Goal: Task Accomplishment & Management: Manage account settings

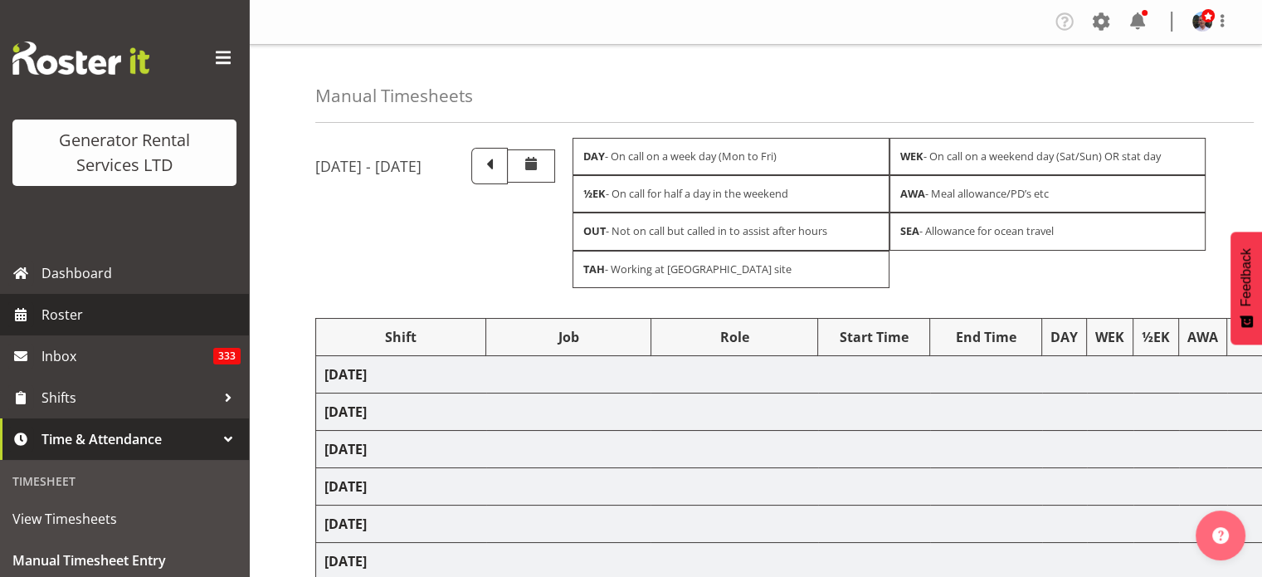
click at [72, 309] on span "Roster" at bounding box center [140, 314] width 199 height 25
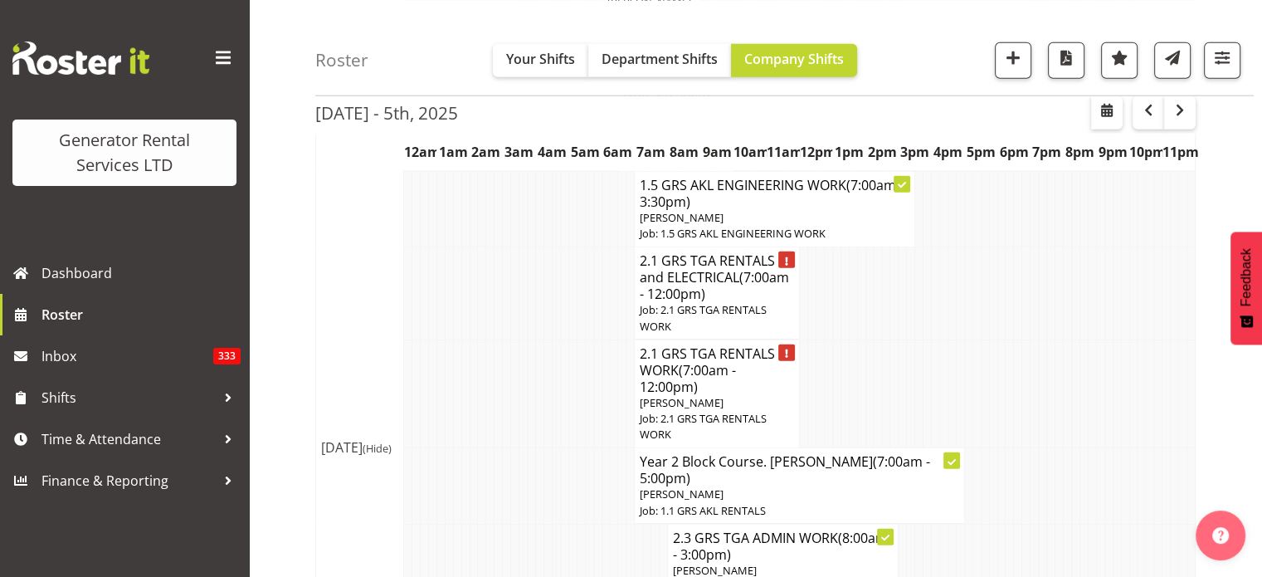
scroll to position [4223, 0]
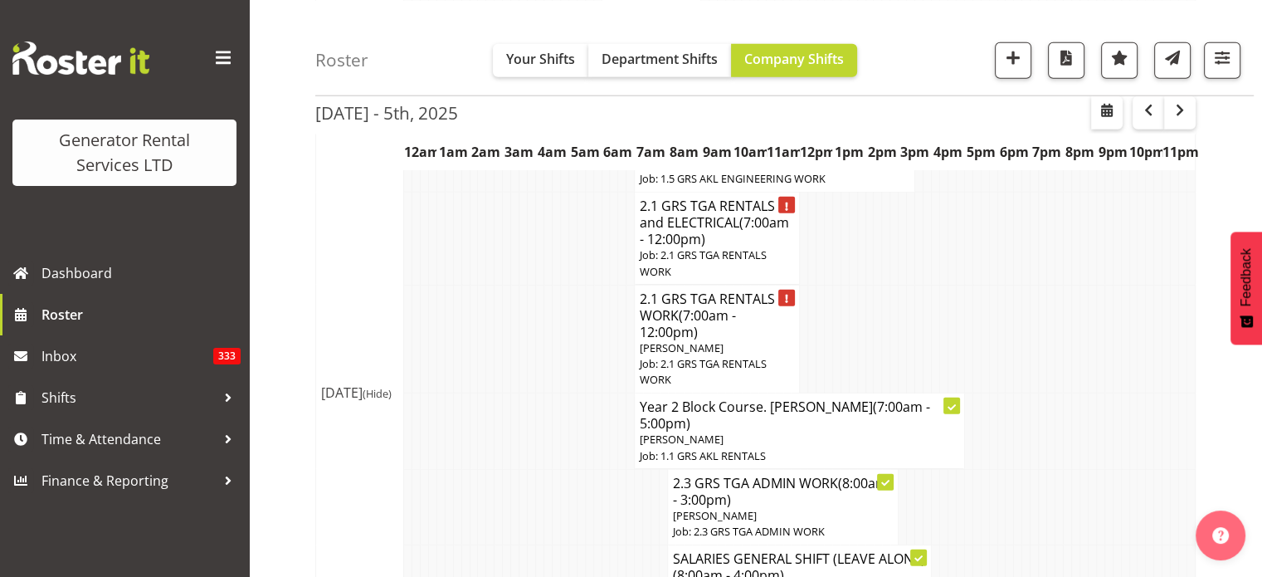
click at [349, 319] on td "Thu 2nd Oct 2025 (Hide)" at bounding box center [360, 393] width 88 height 2236
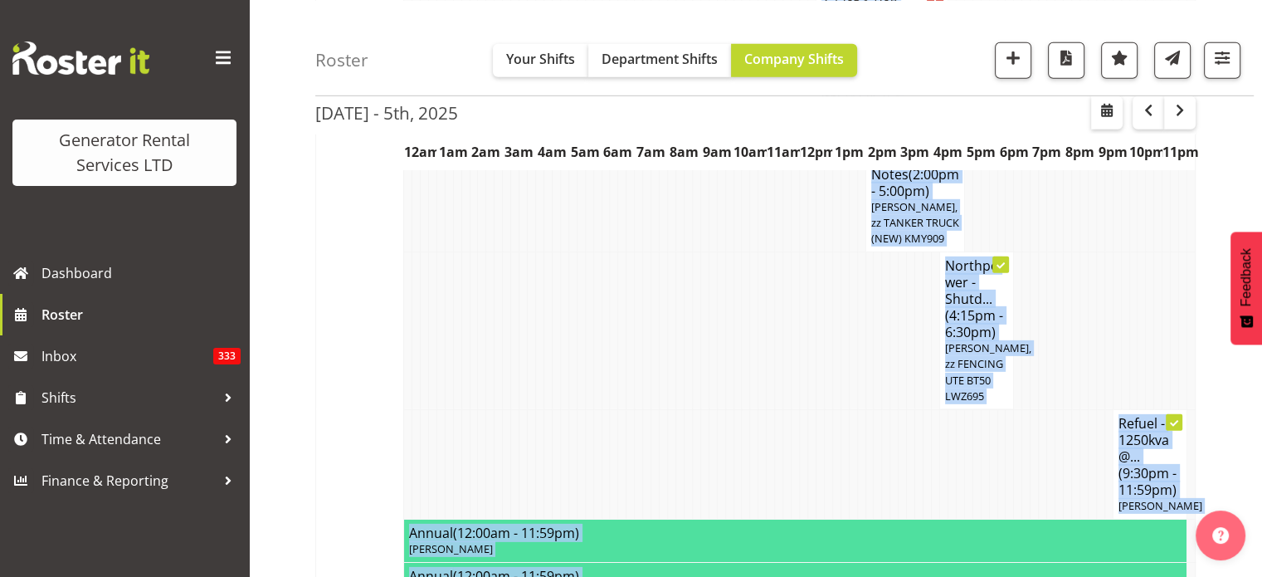
scroll to position [5096, 0]
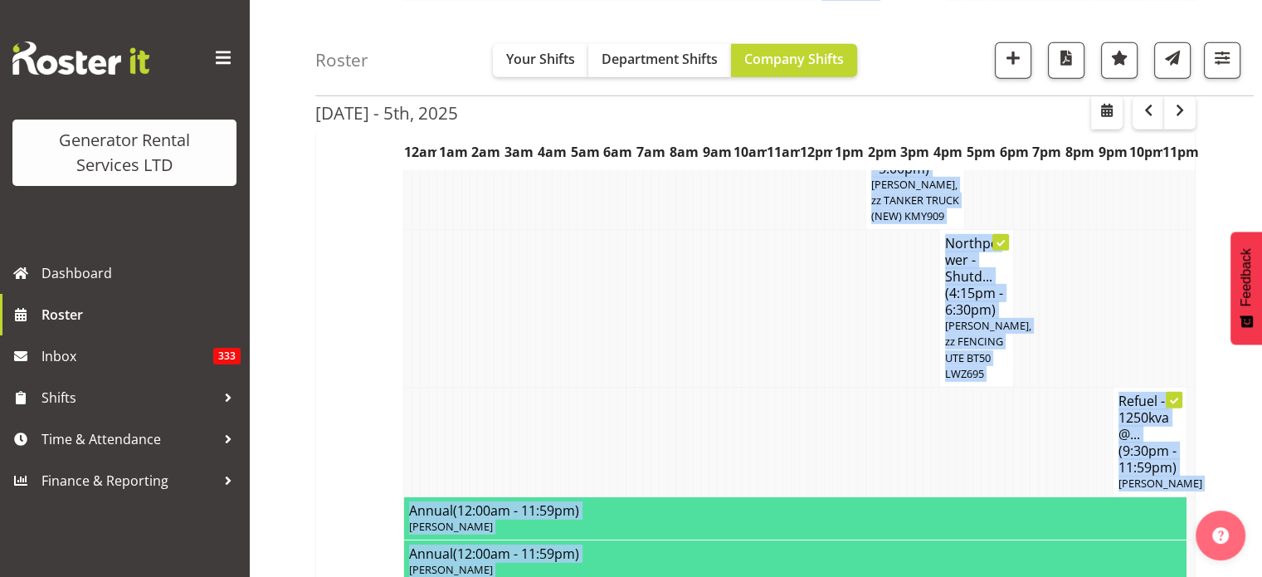
drag, startPoint x: 487, startPoint y: 376, endPoint x: 832, endPoint y: 504, distance: 367.4
click at [1067, 56] on span "button" at bounding box center [1067, 57] width 22 height 22
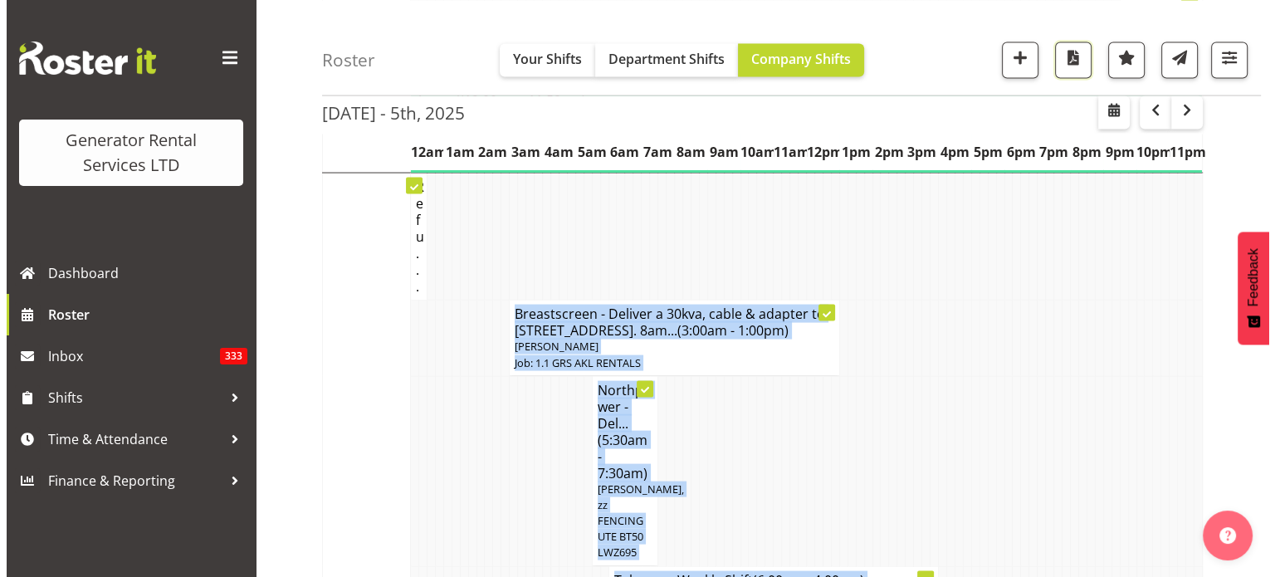
scroll to position [3353, 0]
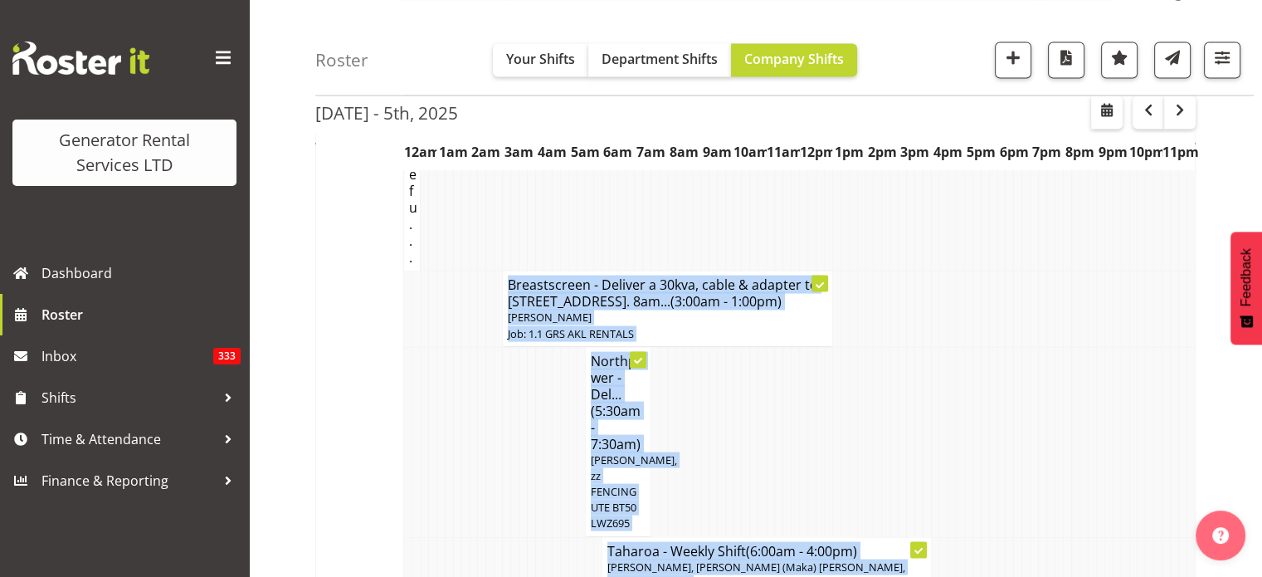
click at [545, 276] on h4 "Breastscreen - Deliver a 30kva, cable & adapter to 332 Quarry road, Kaitaia. 8a…" at bounding box center [668, 292] width 320 height 33
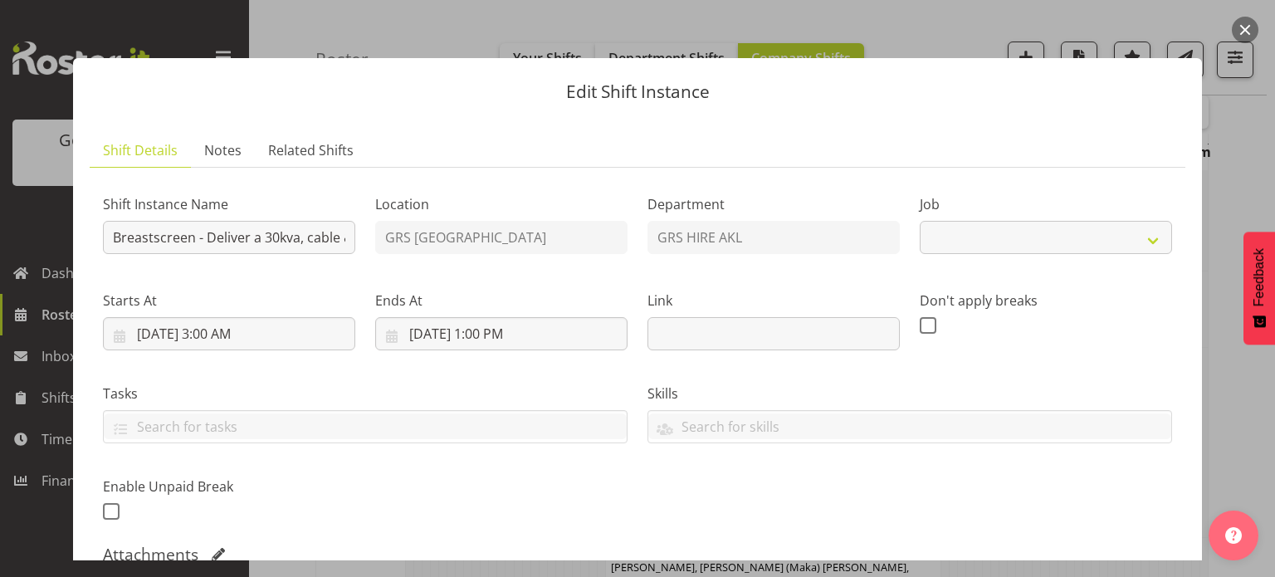
select select "9"
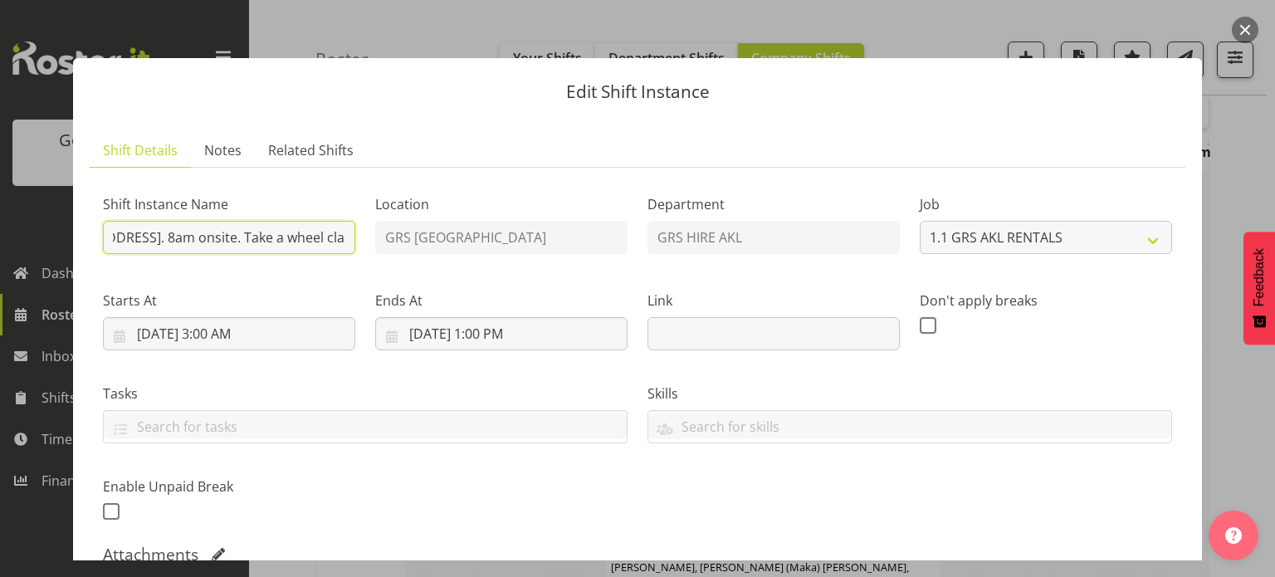
scroll to position [0, 615]
drag, startPoint x: 111, startPoint y: 235, endPoint x: 340, endPoint y: 238, distance: 229.1
click at [340, 238] on input "Breastscreen - Deliver a 30kva, cable & adapter to 332 Quarry road, Kaitaia. 8a…" at bounding box center [229, 237] width 252 height 33
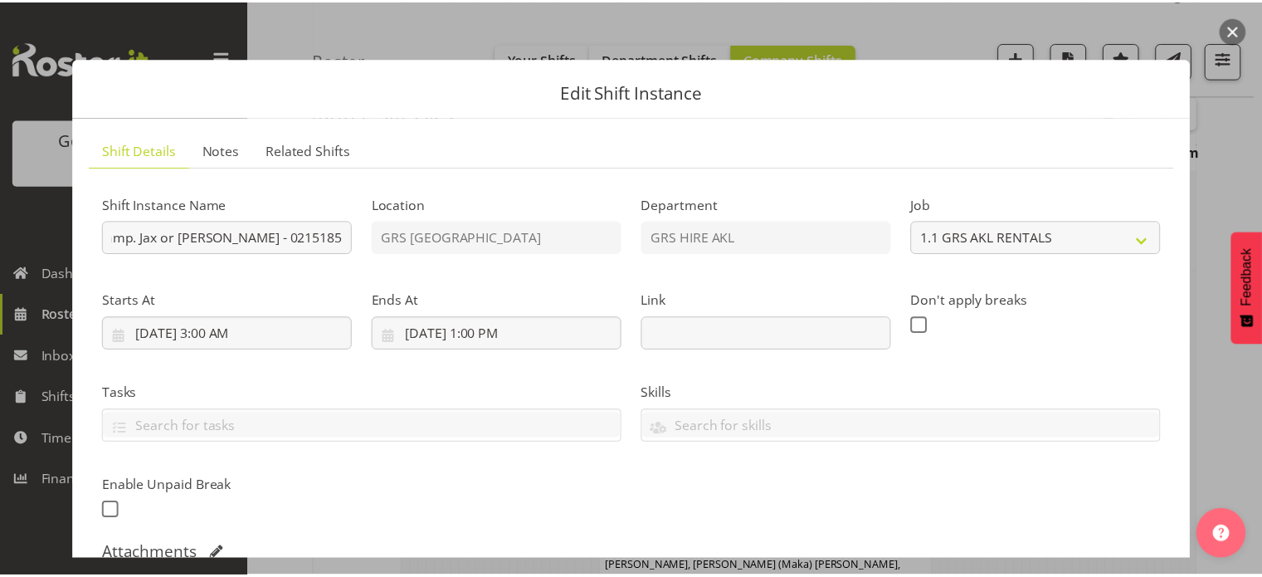
scroll to position [0, 0]
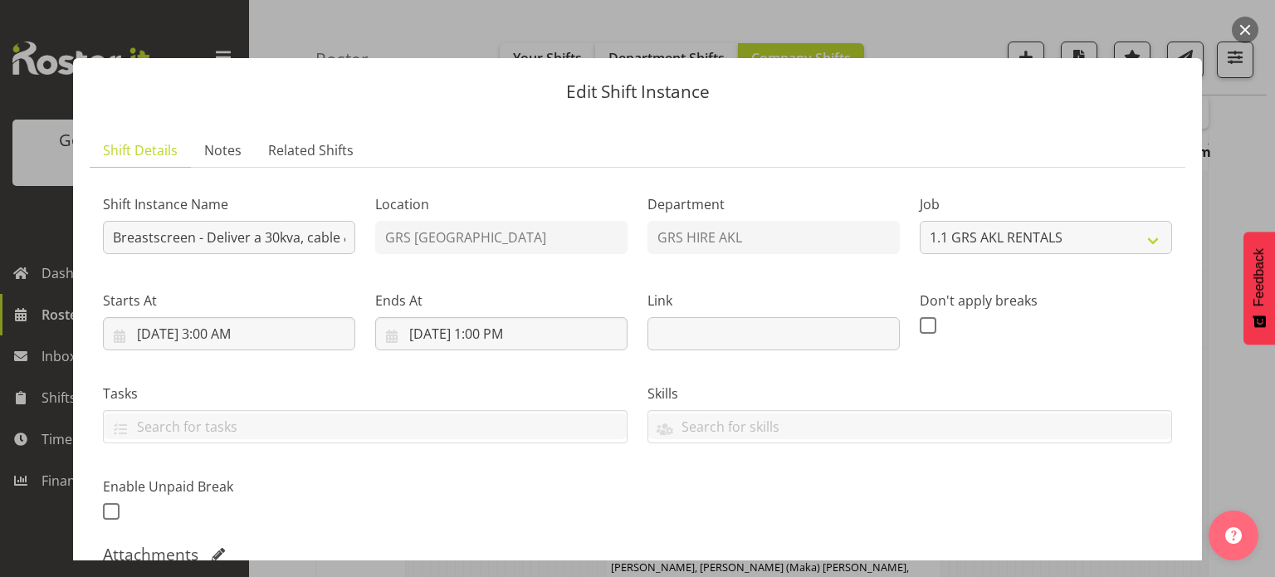
click at [1251, 26] on button "button" at bounding box center [1245, 30] width 27 height 27
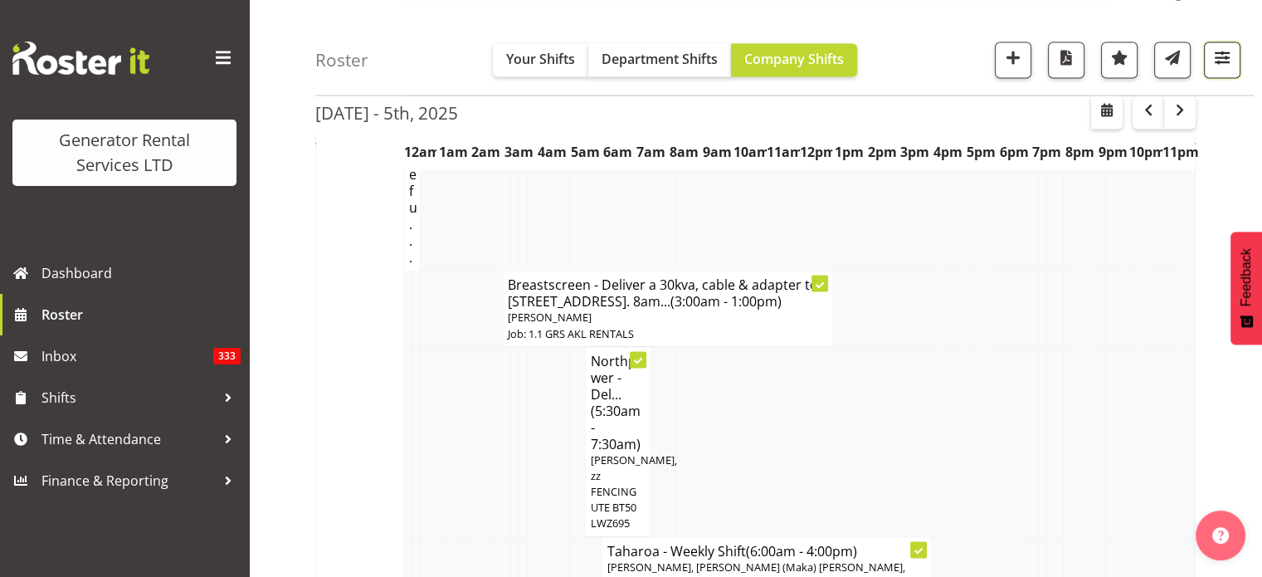
click at [1221, 49] on span "button" at bounding box center [1223, 57] width 22 height 22
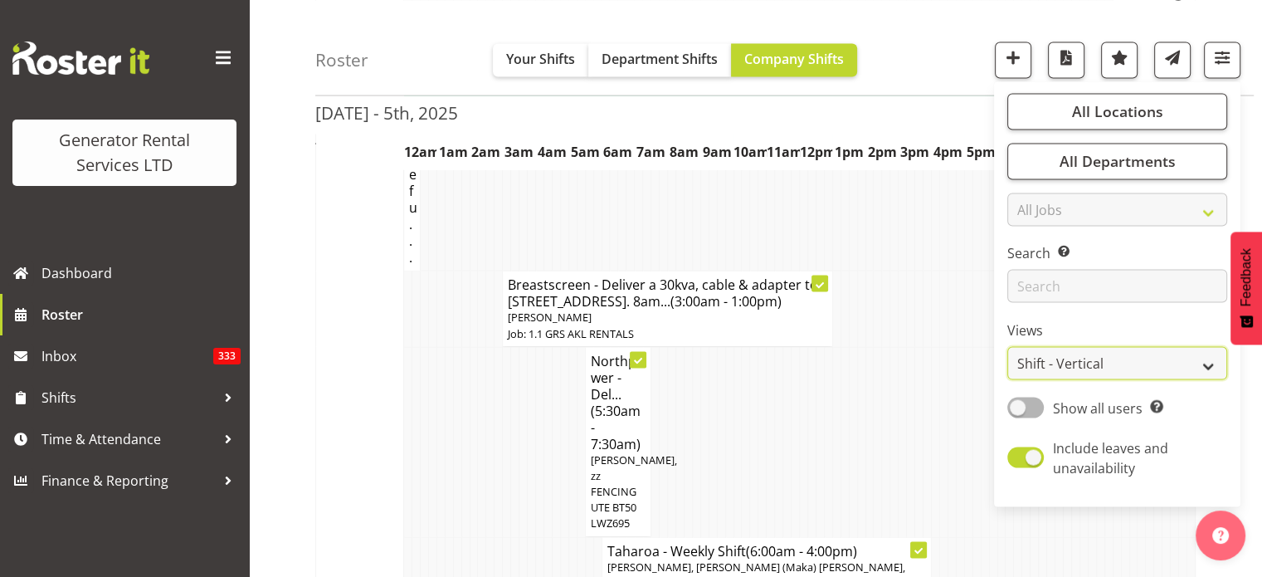
click at [1083, 356] on select "Staff Role Shift - Horizontal Shift - Vertical Staff - Location" at bounding box center [1118, 363] width 220 height 33
select select "role"
click at [1008, 347] on select "Staff Role Shift - Horizontal Shift - Vertical Staff - Location" at bounding box center [1118, 363] width 220 height 33
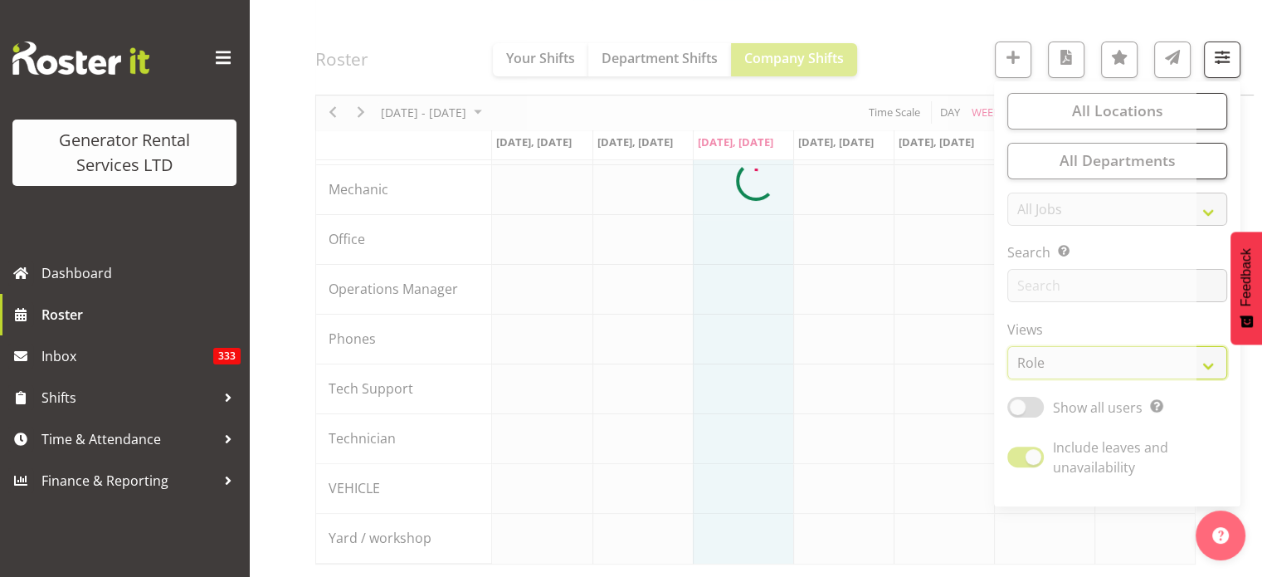
scroll to position [365, 0]
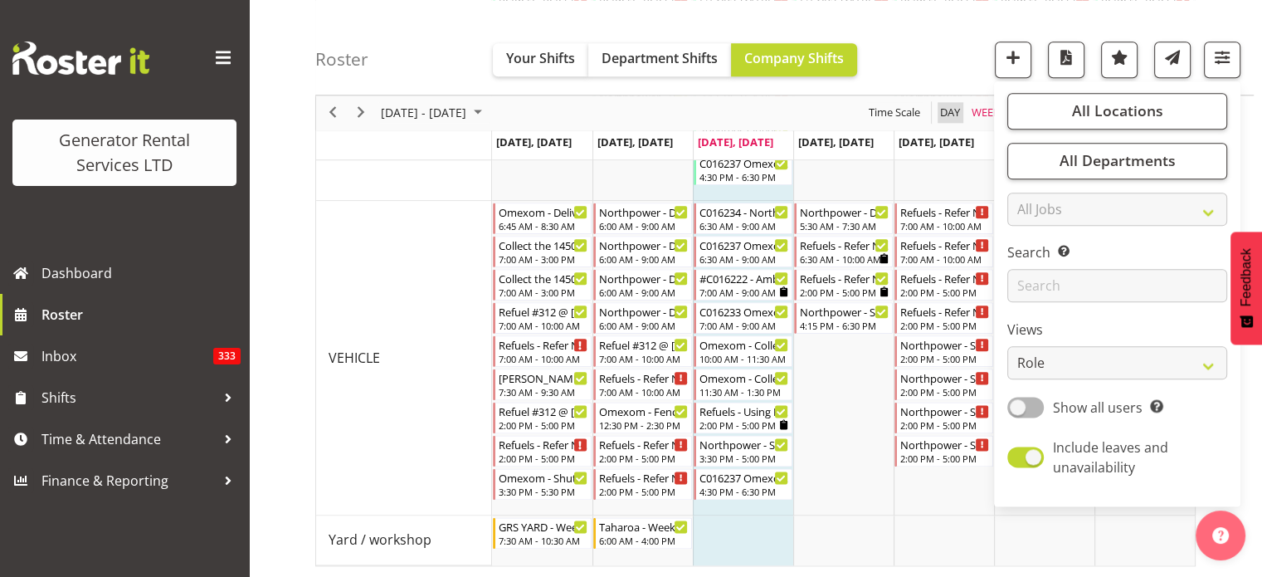
click at [950, 112] on span "Day" at bounding box center [950, 113] width 23 height 21
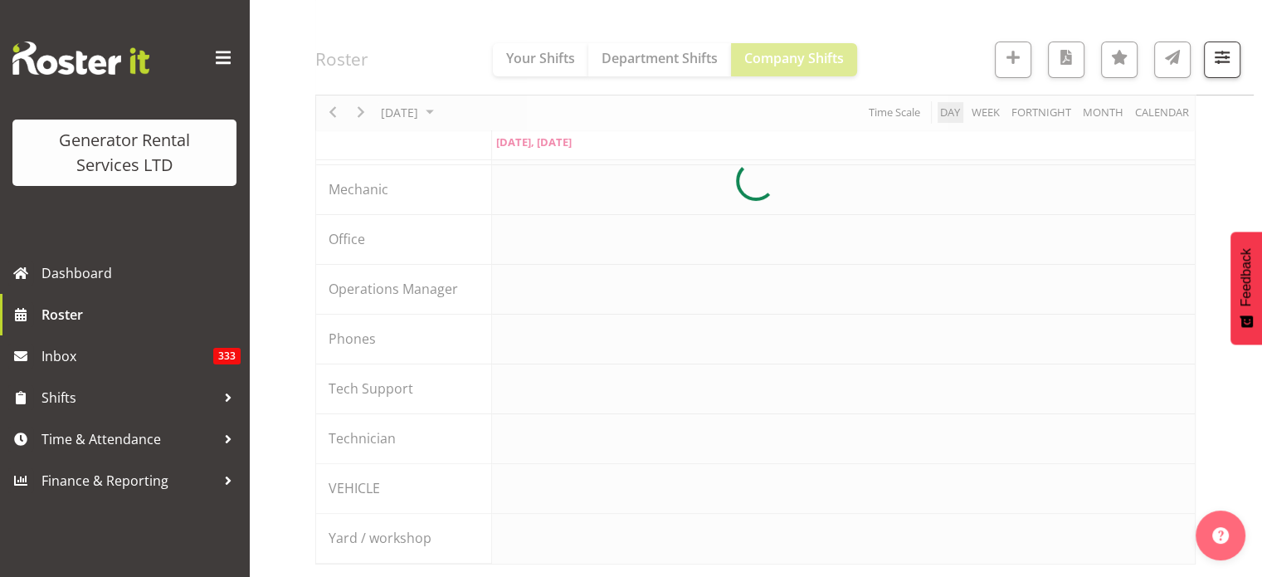
scroll to position [365, 0]
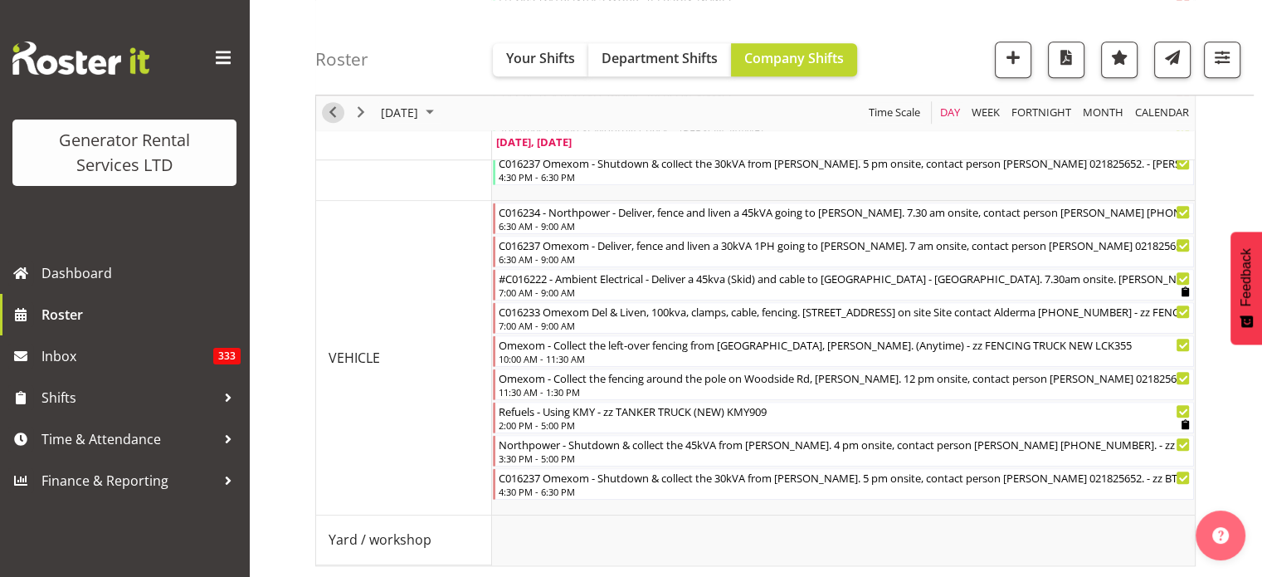
click at [331, 111] on span "Previous" at bounding box center [333, 113] width 20 height 21
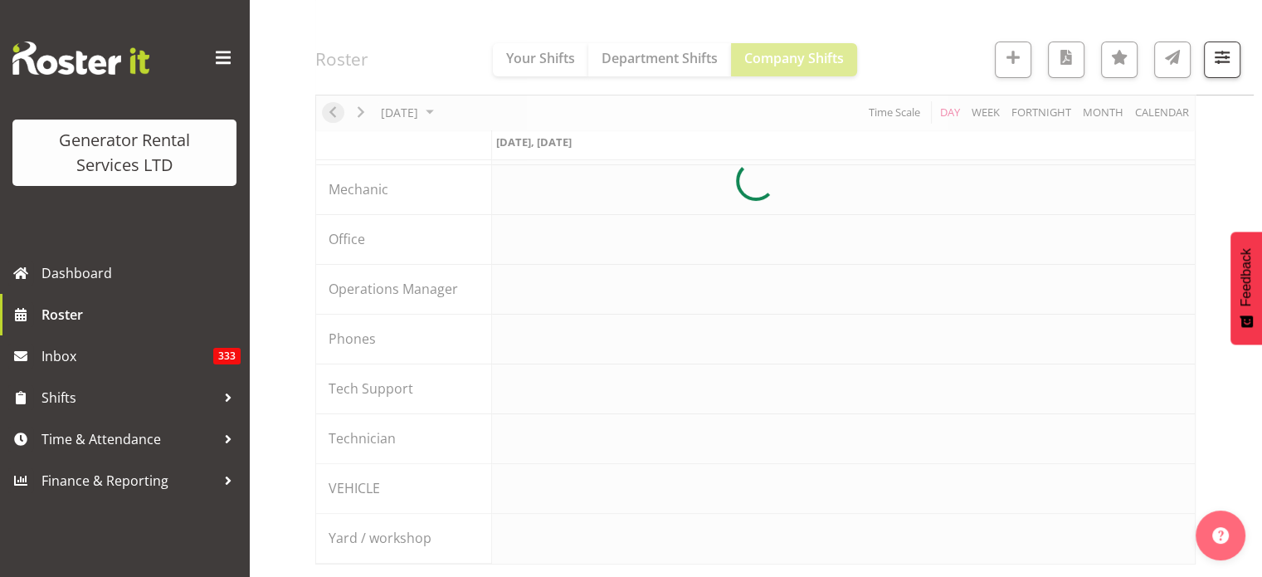
scroll to position [365, 0]
click at [365, 107] on div at bounding box center [755, 183] width 881 height 766
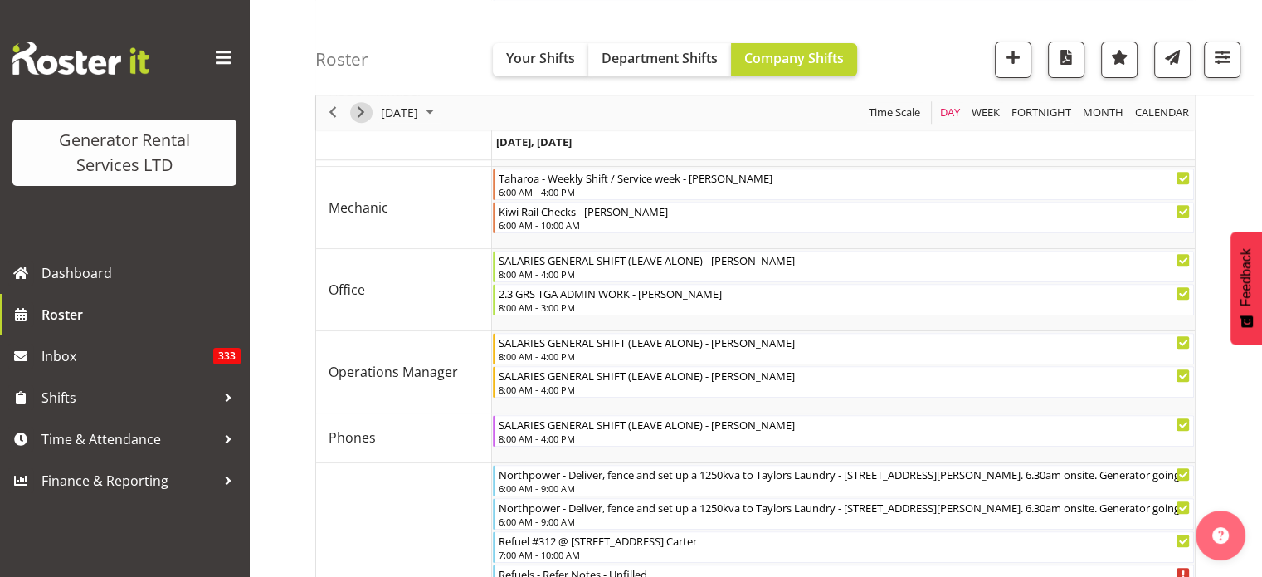
click at [360, 111] on span "Next" at bounding box center [361, 113] width 20 height 21
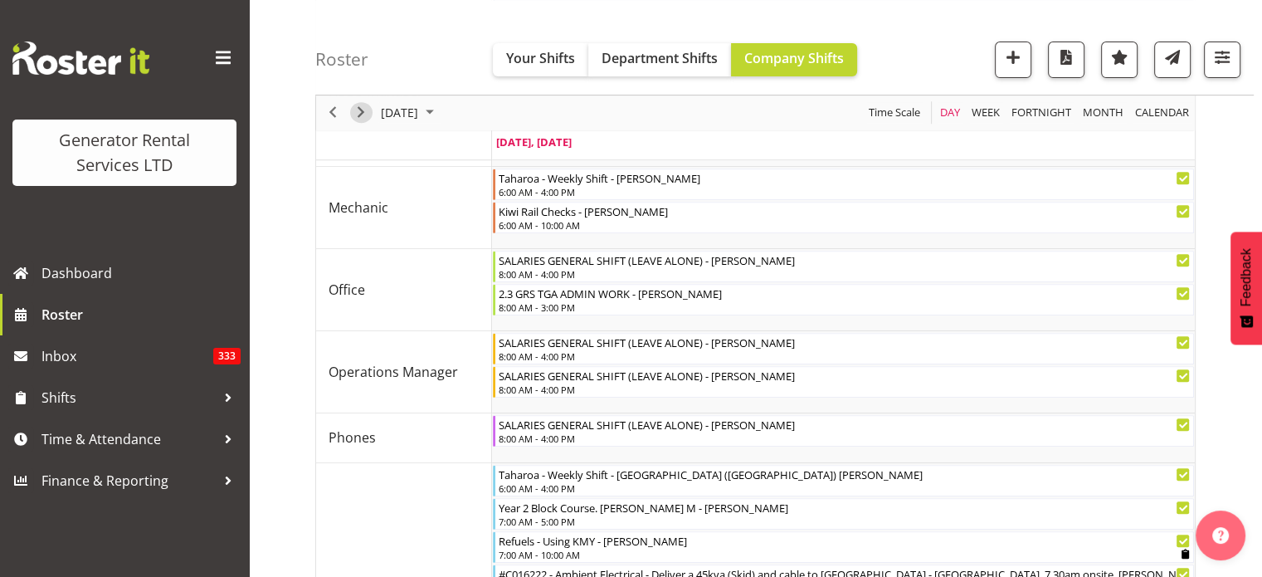
click at [360, 111] on span "Next" at bounding box center [361, 113] width 20 height 21
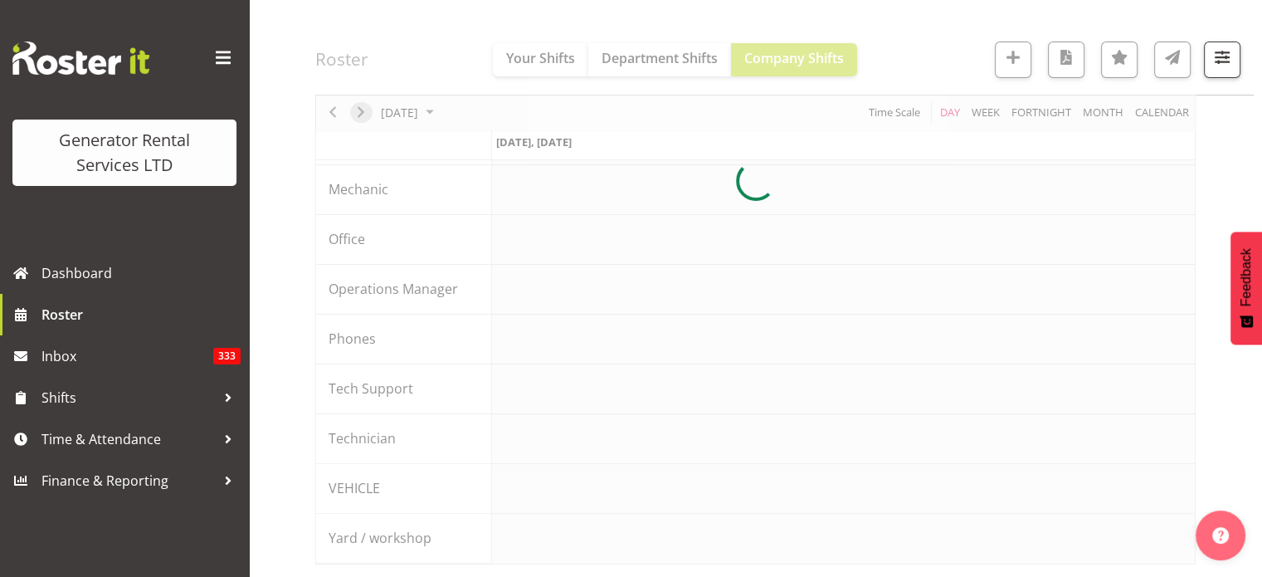
scroll to position [365, 0]
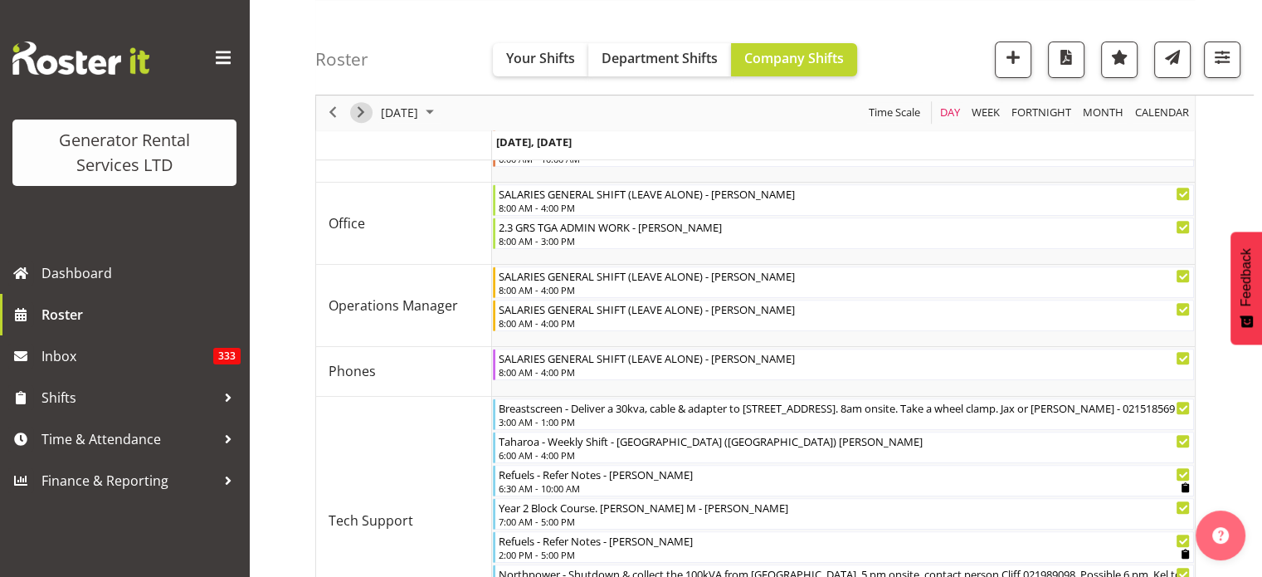
click at [360, 111] on span "Next" at bounding box center [361, 113] width 20 height 21
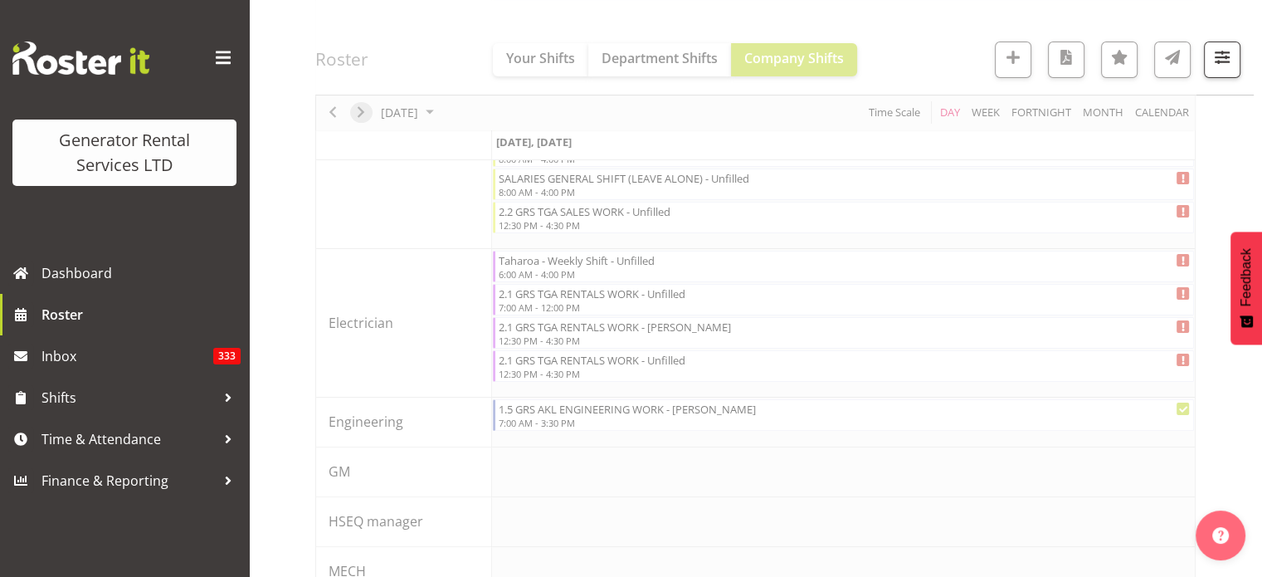
scroll to position [696, 0]
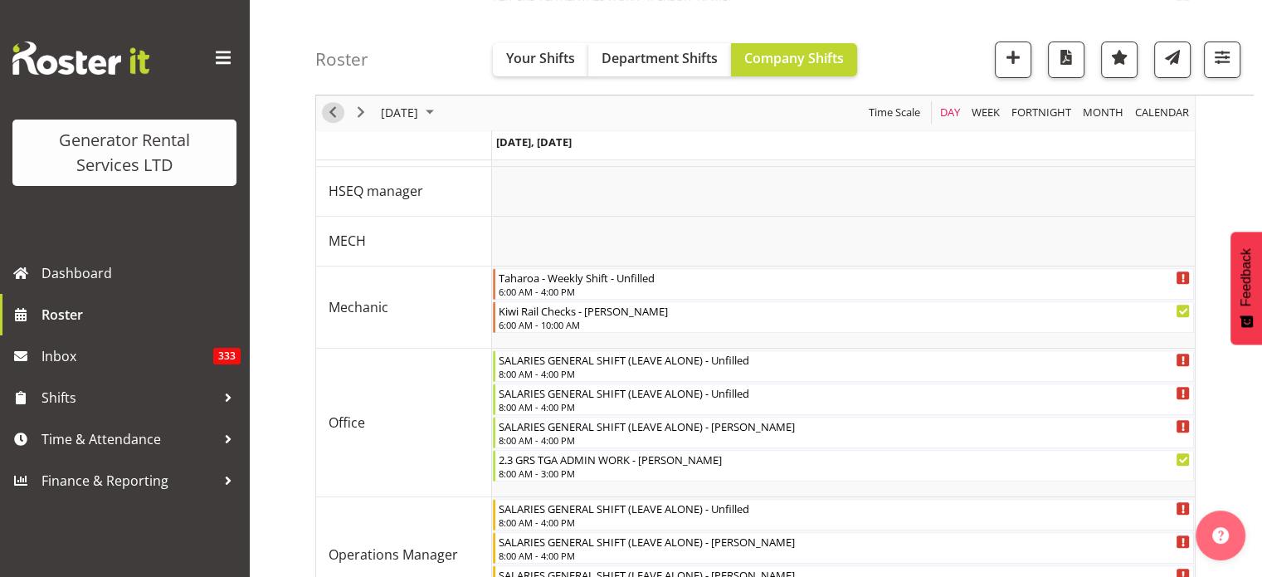
click at [332, 112] on span "Previous" at bounding box center [333, 113] width 20 height 21
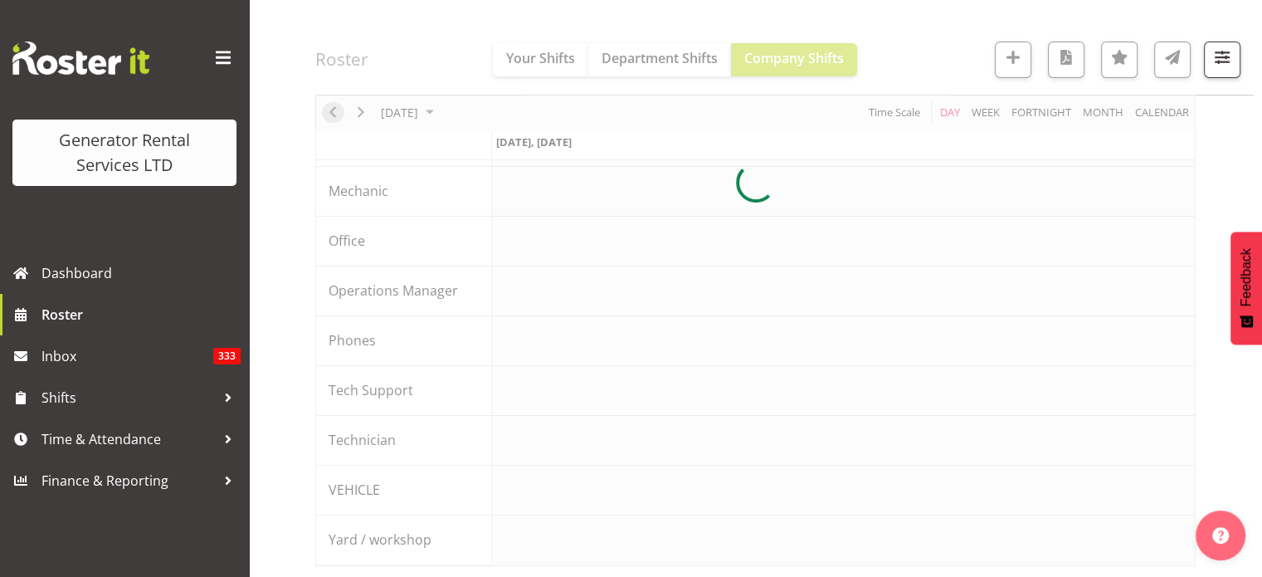
scroll to position [696, 0]
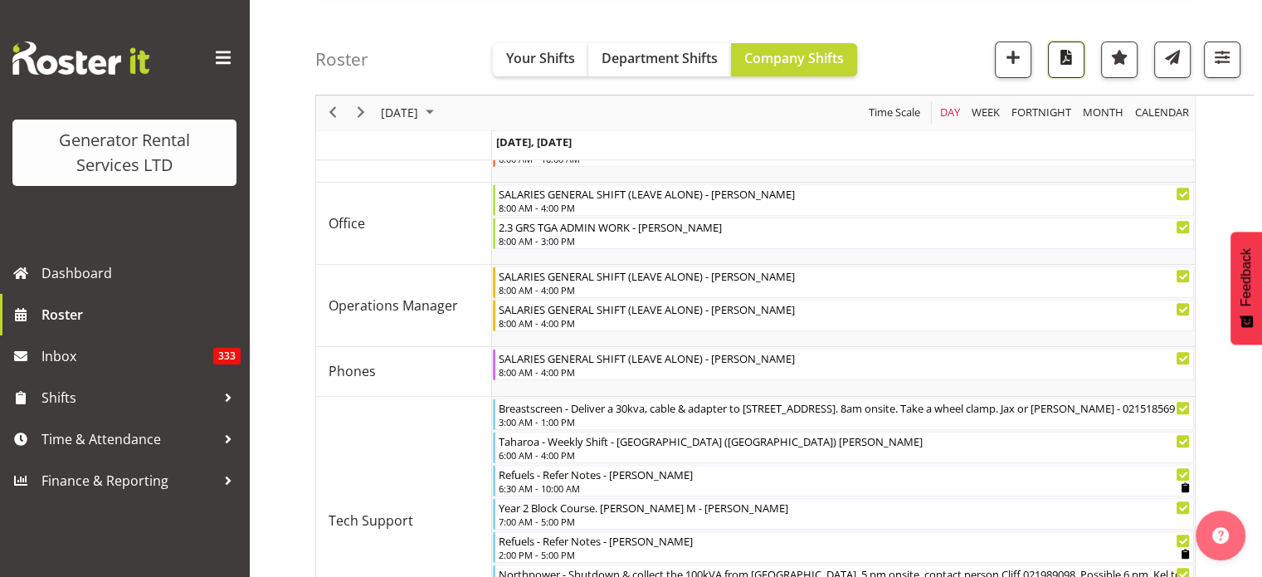
click at [1067, 55] on span "button" at bounding box center [1067, 57] width 22 height 22
